Goal: Information Seeking & Learning: Check status

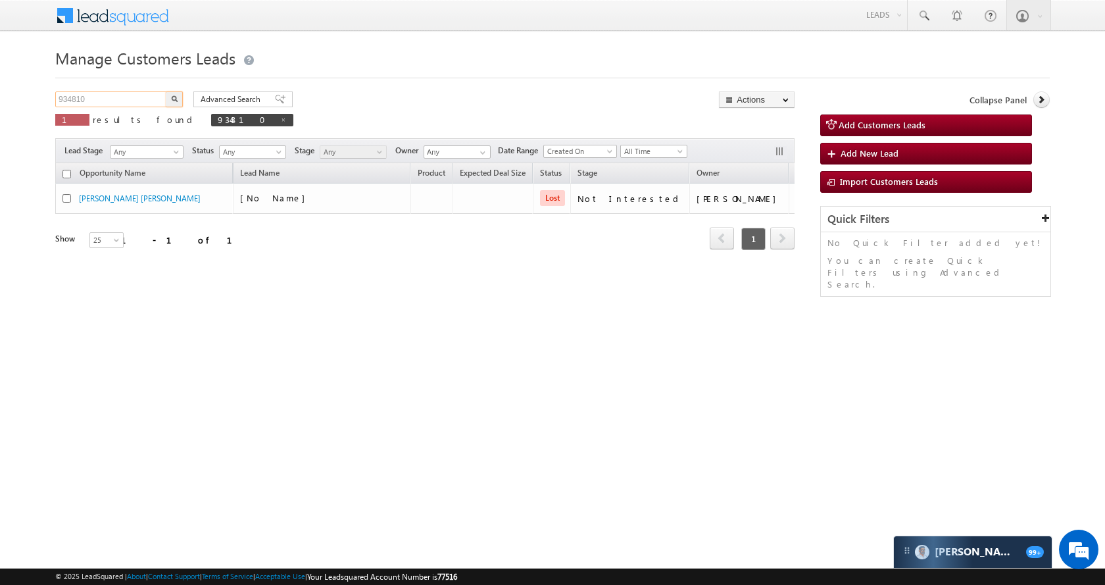
click at [106, 101] on input "934810" at bounding box center [111, 99] width 112 height 16
paste input "54051"
type input "954051"
click at [168, 92] on button "button" at bounding box center [174, 99] width 17 height 16
